Goal: Participate in discussion

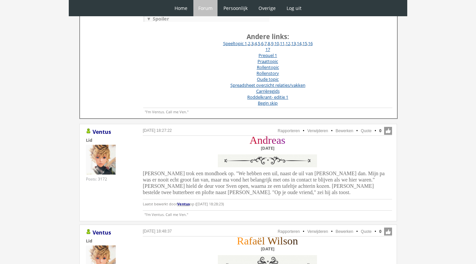
scroll to position [255, 0]
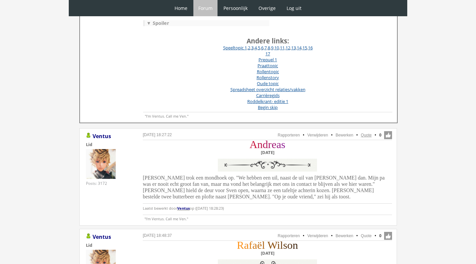
click at [371, 134] on link "Quote" at bounding box center [366, 135] width 11 height 5
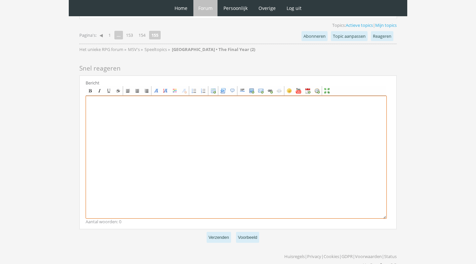
scroll to position [1236, 0]
click at [174, 128] on textarea at bounding box center [236, 157] width 301 height 123
paste textarea "[center][size=7][font=Garamond][color=#C71139]A[/color][color=#BD1247]n[/color]…"
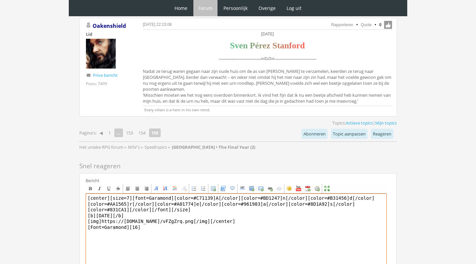
scroll to position [1139, 0]
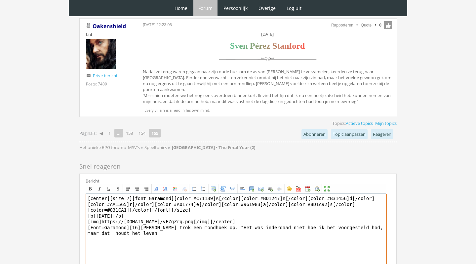
click at [105, 219] on textarea "[center][size=7][font=Garamond][color=#C71139]A[/color][color=#BD1247]n[/color]…" at bounding box center [236, 255] width 301 height 123
click at [151, 221] on textarea "[center][size=7][font=Garamond][color=#C71139]A[/color][color=#BD1247]n[/color]…" at bounding box center [236, 255] width 301 height 123
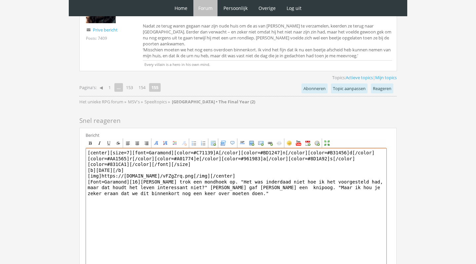
scroll to position [1219, 0]
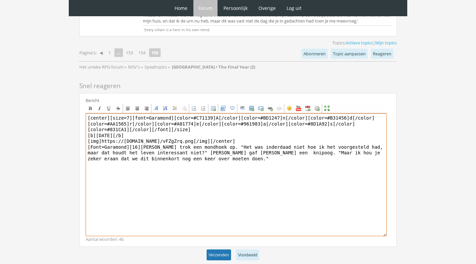
type textarea "[center][size=7][font=Garamond][color=#C71139]A[/color][color=#BD1247]n[/color]…"
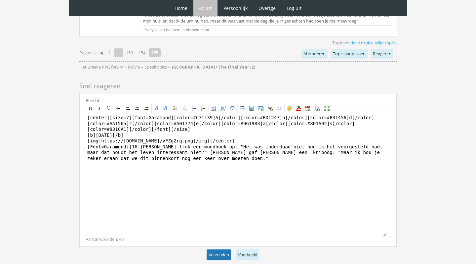
click at [224, 249] on button "Verzenden" at bounding box center [219, 254] width 24 height 11
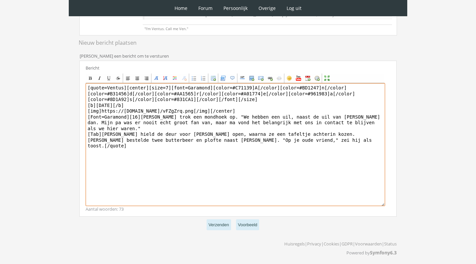
scroll to position [164, 0]
drag, startPoint x: 127, startPoint y: 87, endPoint x: 139, endPoint y: 114, distance: 29.5
click at [139, 114] on textarea "[quote=Ventus][center][size=7][font=Garamond][color=#C71139]A[/color][color=#BD…" at bounding box center [236, 144] width 300 height 123
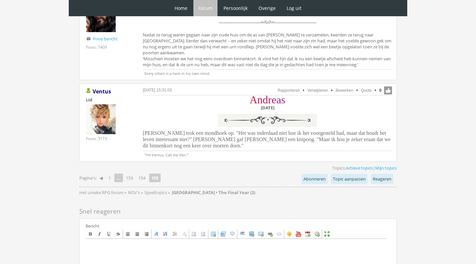
scroll to position [1176, 0]
